Goal: Use online tool/utility: Utilize a website feature to perform a specific function

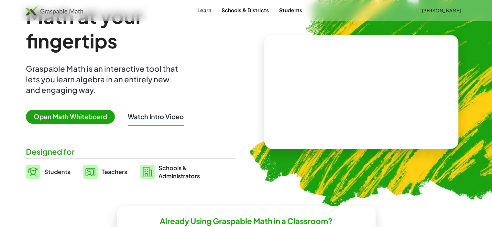
scroll to position [65, 0]
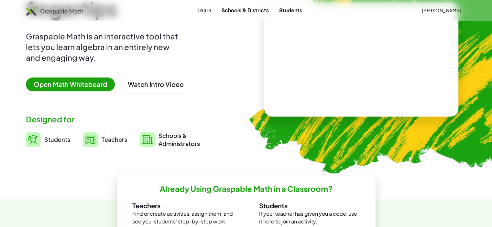
click at [100, 86] on span "Open Math Whiteboard" at bounding box center [70, 85] width 89 height 14
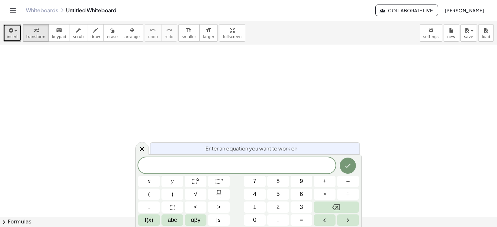
click at [16, 36] on span "insert" at bounding box center [12, 37] width 11 height 5
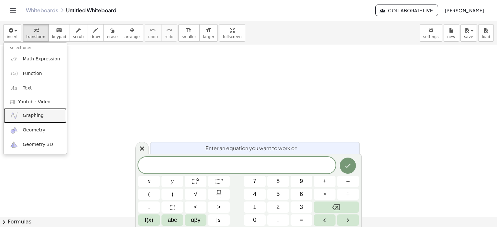
click at [37, 119] on link "Graphing" at bounding box center [35, 115] width 63 height 15
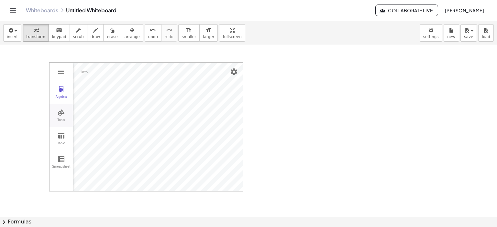
click at [63, 113] on img "Graphing Calculator" at bounding box center [61, 113] width 8 height 8
click at [61, 135] on img "Graphing Calculator" at bounding box center [61, 136] width 8 height 8
click at [61, 155] on img "Graphing Calculator" at bounding box center [61, 159] width 8 height 8
click at [14, 36] on span "insert" at bounding box center [12, 37] width 11 height 5
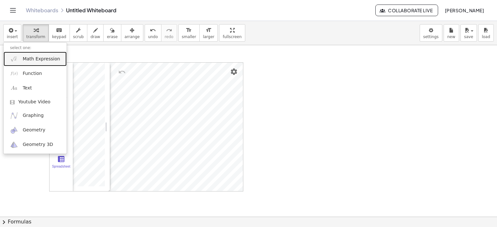
click at [47, 60] on span "Math Expression" at bounding box center [41, 59] width 37 height 6
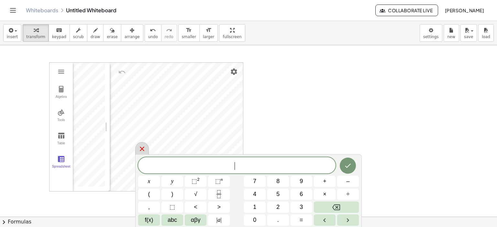
click at [144, 150] on icon at bounding box center [142, 149] width 8 height 8
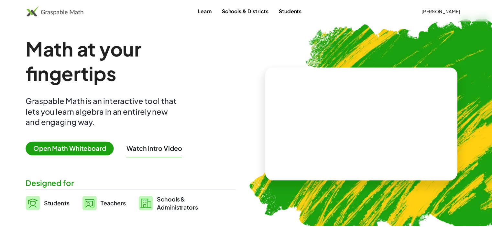
scroll to position [65, 0]
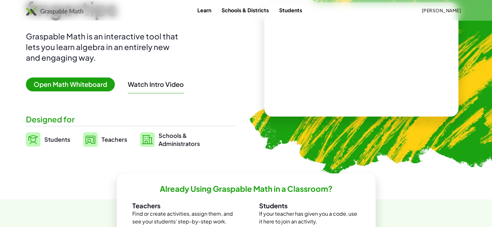
click at [74, 86] on span "Open Math Whiteboard" at bounding box center [70, 85] width 89 height 14
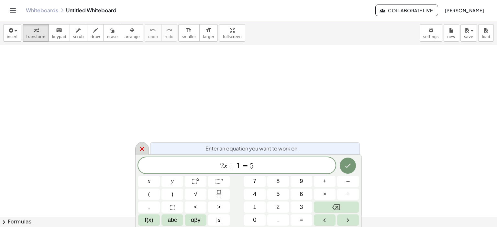
click at [143, 151] on icon at bounding box center [142, 149] width 8 height 8
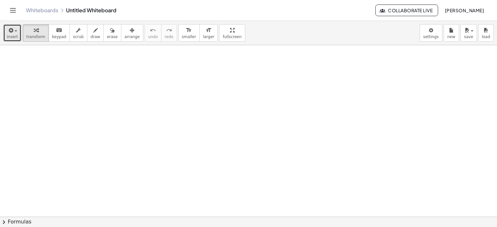
click at [12, 29] on icon "button" at bounding box center [10, 31] width 6 height 8
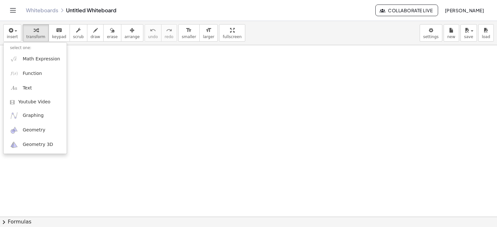
click at [382, 36] on div "insert select one: Math Expression Function Text Youtube Video Graphing Geometr…" at bounding box center [248, 33] width 497 height 24
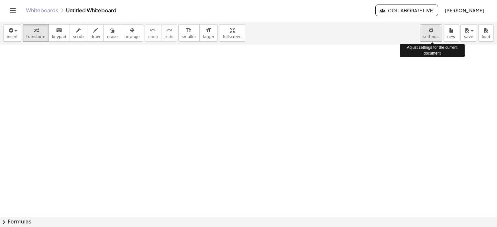
click at [436, 37] on body "Graspable Math Activities Whiteboards Classes Account v1.28.4 | Privacy policy …" at bounding box center [248, 113] width 497 height 227
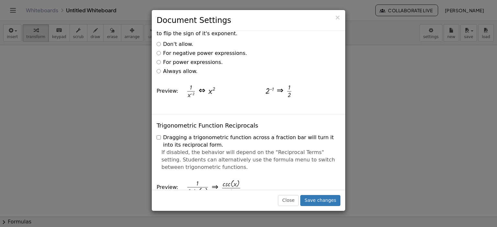
scroll to position [1164, 0]
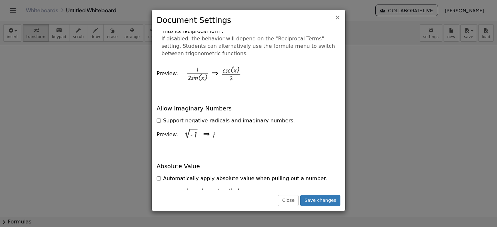
click at [339, 18] on span "×" at bounding box center [337, 18] width 6 height 8
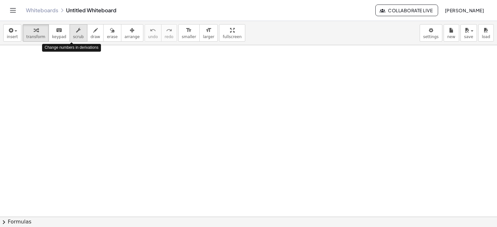
click at [75, 33] on div "button" at bounding box center [78, 30] width 11 height 8
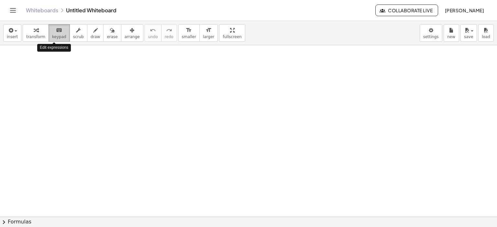
click at [57, 35] on span "keypad" at bounding box center [59, 37] width 14 height 5
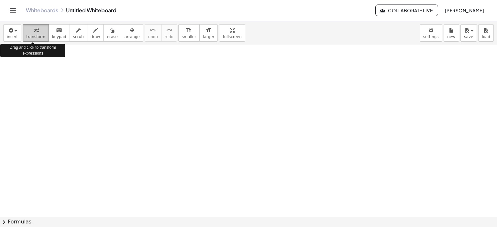
click at [35, 36] on span "transform" at bounding box center [35, 37] width 19 height 5
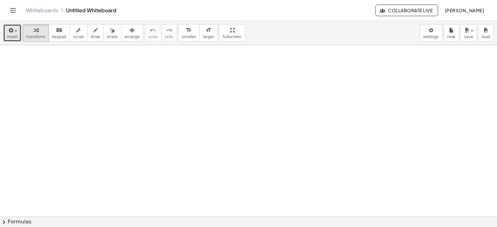
click at [13, 36] on span "insert" at bounding box center [12, 37] width 11 height 5
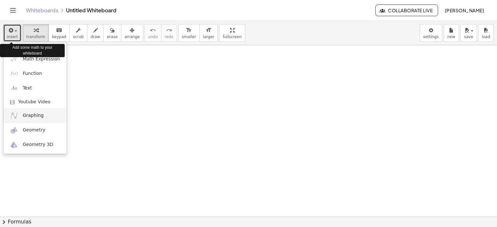
drag, startPoint x: 30, startPoint y: 81, endPoint x: 46, endPoint y: 114, distance: 36.6
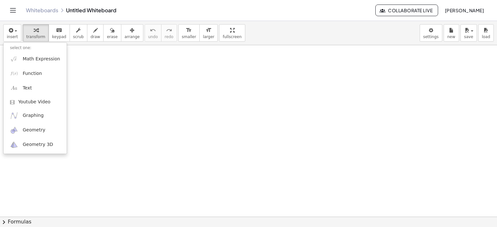
drag, startPoint x: 46, startPoint y: 114, endPoint x: 264, endPoint y: 31, distance: 234.1
click at [264, 31] on div "insert select one: Math Expression Function Text Youtube Video Graphing Geometr…" at bounding box center [248, 33] width 497 height 24
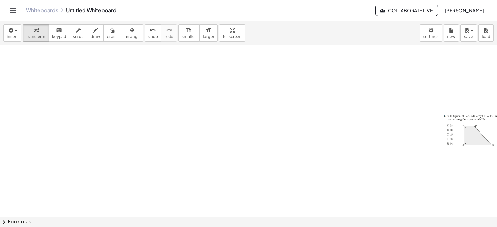
drag, startPoint x: 462, startPoint y: 131, endPoint x: 318, endPoint y: 132, distance: 144.5
click at [318, 132] on div at bounding box center [254, 217] width 508 height 344
click at [130, 32] on icon "button" at bounding box center [132, 31] width 5 height 8
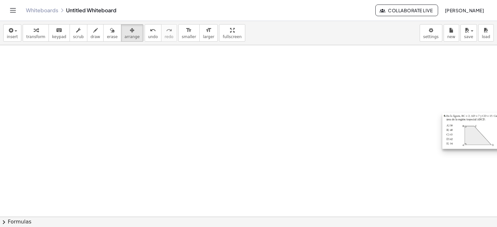
click at [456, 137] on div at bounding box center [474, 131] width 65 height 36
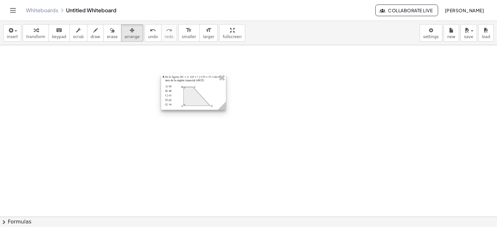
drag, startPoint x: 463, startPoint y: 135, endPoint x: 179, endPoint y: 96, distance: 286.6
click at [179, 96] on div at bounding box center [193, 92] width 65 height 36
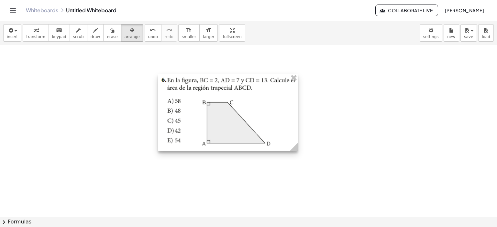
drag, startPoint x: 222, startPoint y: 108, endPoint x: 297, endPoint y: 157, distance: 89.6
click at [297, 157] on div at bounding box center [254, 217] width 508 height 344
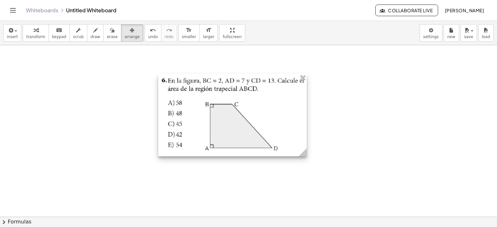
drag, startPoint x: 296, startPoint y: 151, endPoint x: 307, endPoint y: 159, distance: 13.2
click at [307, 159] on g at bounding box center [303, 153] width 11 height 11
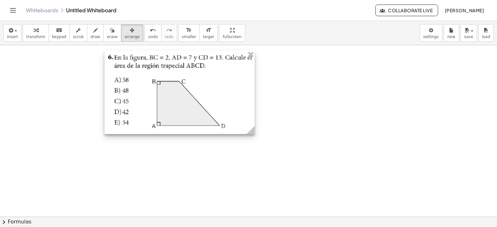
drag, startPoint x: 246, startPoint y: 123, endPoint x: 192, endPoint y: 100, distance: 58.5
click at [192, 100] on div at bounding box center [179, 92] width 150 height 83
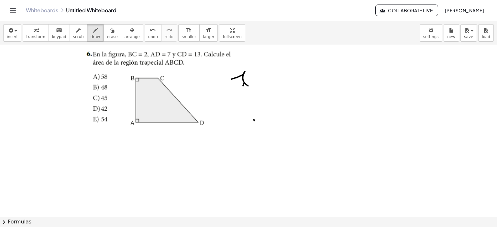
scroll to position [0, 16]
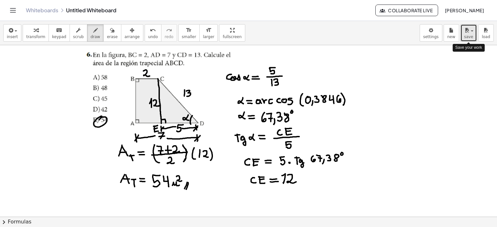
click at [468, 36] on span "save" at bounding box center [468, 37] width 9 height 5
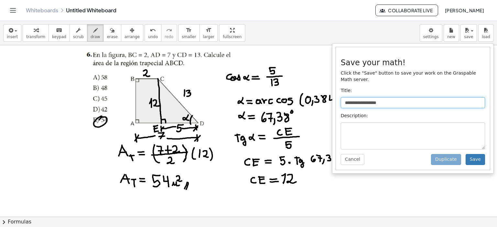
click at [364, 98] on input "**********" at bounding box center [412, 102] width 144 height 11
type input "*"
type input "**********"
click at [479, 154] on button "Save" at bounding box center [474, 159] width 19 height 11
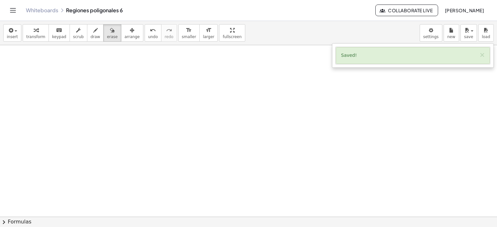
scroll to position [252, 16]
click at [482, 56] on button "×" at bounding box center [482, 55] width 6 height 7
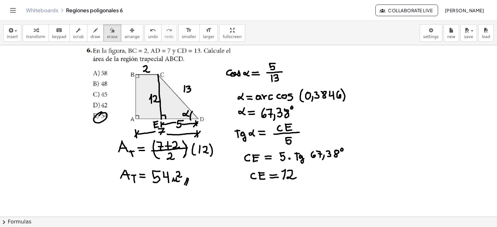
scroll to position [0, 16]
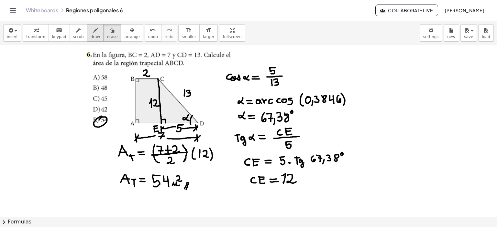
click at [93, 33] on icon "button" at bounding box center [95, 31] width 5 height 8
click at [15, 9] on icon "Toggle navigation" at bounding box center [13, 10] width 8 height 8
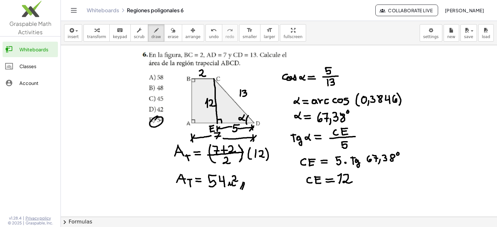
click at [206, 11] on div "Whiteboards Regiones poligonales 6" at bounding box center [231, 10] width 288 height 6
click at [49, 19] on img at bounding box center [30, 10] width 60 height 27
click at [73, 12] on icon "Toggle navigation" at bounding box center [73, 10] width 5 height 4
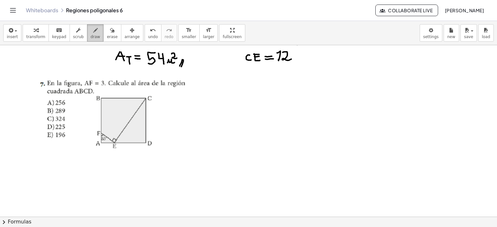
scroll to position [125, 16]
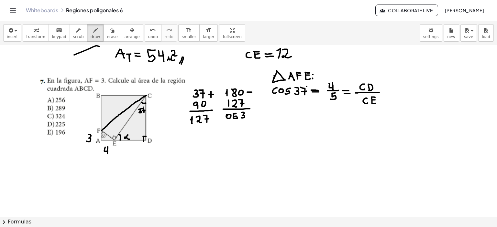
click at [103, 12] on div "Whiteboards Regiones poligonales 6" at bounding box center [200, 10] width 349 height 6
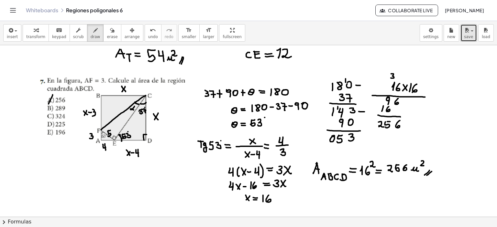
click at [471, 33] on div "button" at bounding box center [468, 30] width 9 height 8
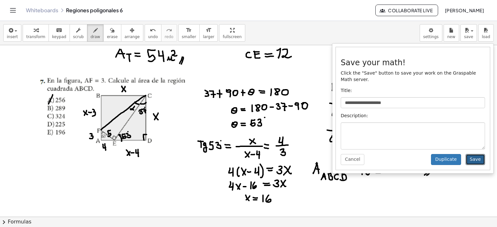
click at [478, 154] on button "Save" at bounding box center [474, 159] width 19 height 11
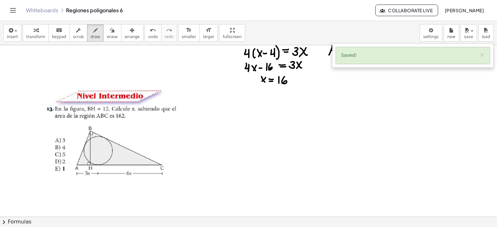
scroll to position [244, 0]
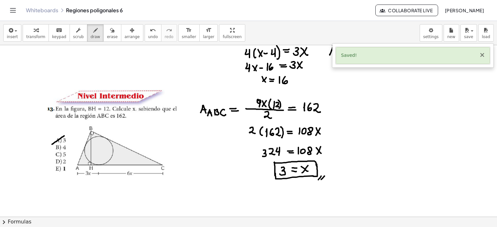
click at [482, 54] on button "×" at bounding box center [482, 55] width 6 height 7
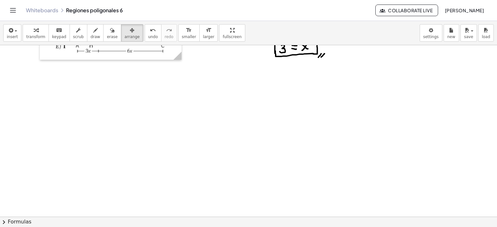
scroll to position [367, 0]
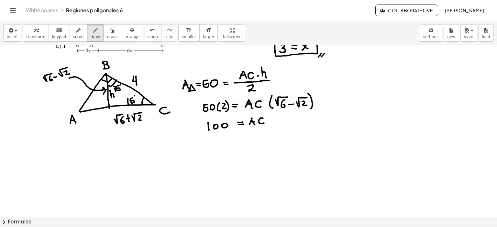
click at [181, 6] on div "Whiteboards Regiones poligonales 6 Collaborate Live [PERSON_NAME]" at bounding box center [248, 10] width 481 height 21
click at [107, 36] on span "erase" at bounding box center [112, 37] width 11 height 5
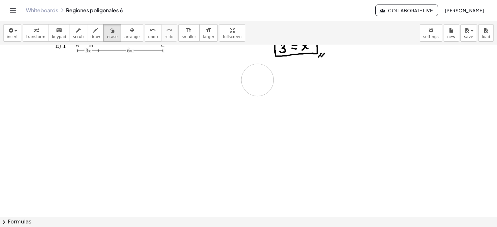
drag, startPoint x: 58, startPoint y: 103, endPoint x: 242, endPoint y: 104, distance: 183.3
click at [261, 81] on div at bounding box center [261, 22] width 523 height 688
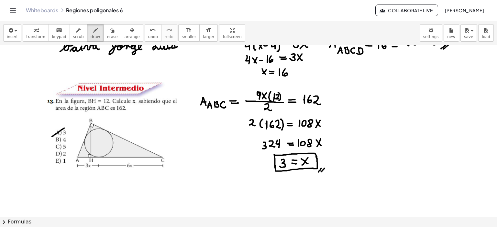
scroll to position [259, 0]
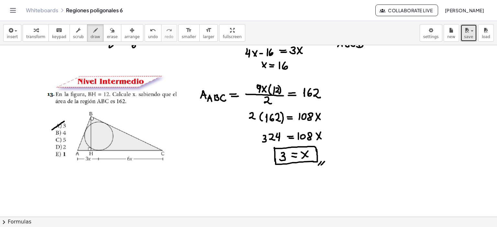
click at [471, 35] on span "save" at bounding box center [468, 37] width 9 height 5
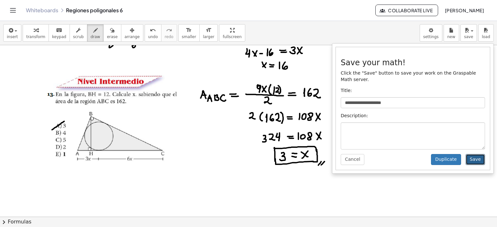
click at [475, 155] on button "Save" at bounding box center [474, 159] width 19 height 11
